Goal: Use online tool/utility: Utilize a website feature to perform a specific function

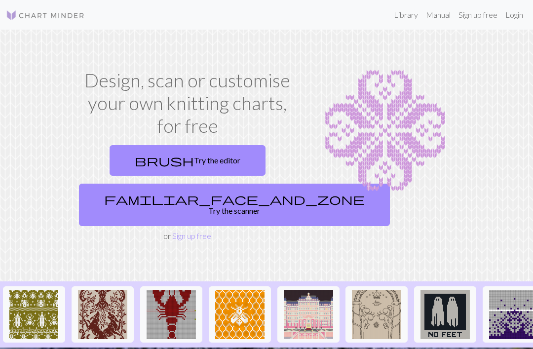
click at [217, 153] on link "brush Try the editor" at bounding box center [188, 160] width 156 height 31
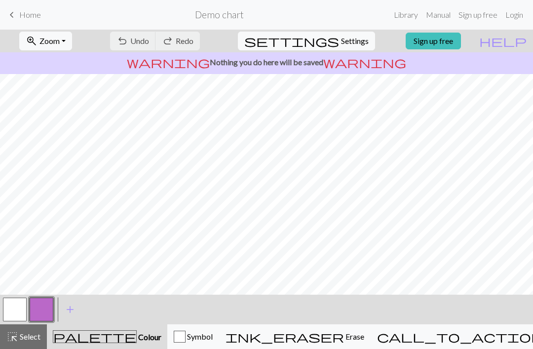
click at [341, 43] on span "Settings" at bounding box center [355, 41] width 28 height 12
select select "aran"
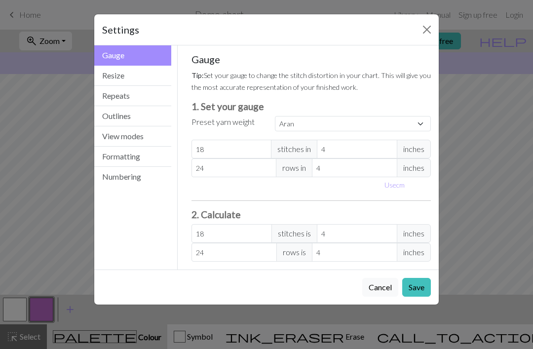
click at [117, 79] on button "Resize" at bounding box center [132, 76] width 77 height 20
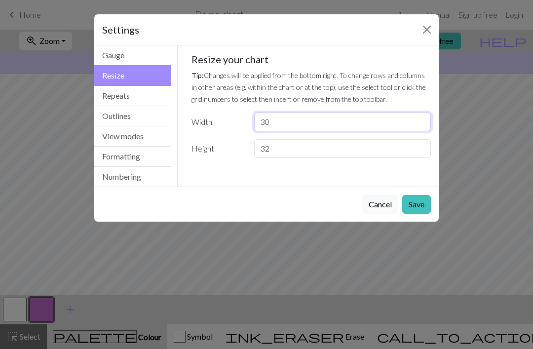
click at [317, 131] on input "30" at bounding box center [342, 122] width 177 height 19
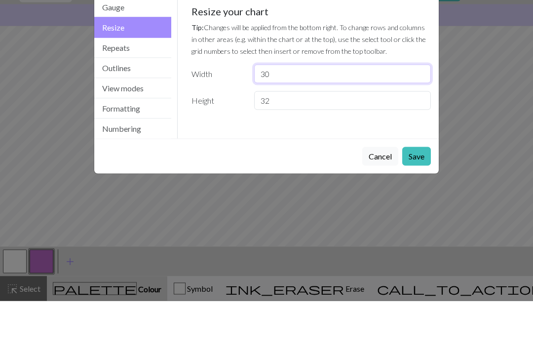
type input "3"
type input "68"
click at [358, 139] on input "32" at bounding box center [342, 148] width 177 height 19
type input "3"
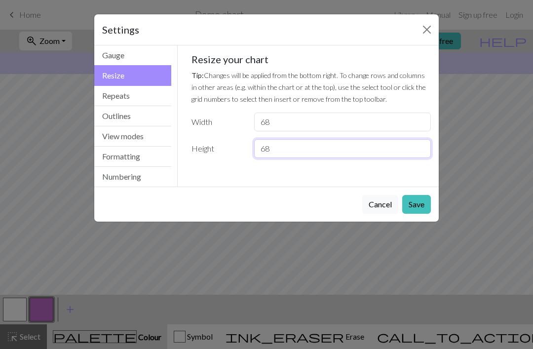
type input "68"
click at [422, 208] on button "Save" at bounding box center [416, 204] width 29 height 19
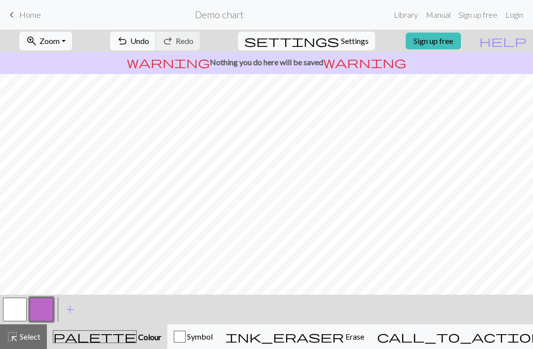
click at [149, 38] on span "Undo" at bounding box center [139, 40] width 19 height 9
click at [149, 41] on span "Undo" at bounding box center [139, 40] width 19 height 9
